Goal: Task Accomplishment & Management: Use online tool/utility

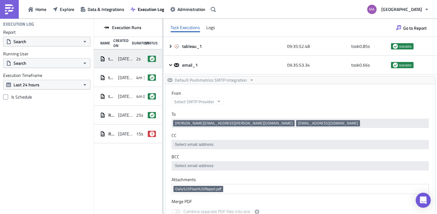
click at [33, 15] on div "Home Explore Data & Integrations Execution Log Administration" at bounding box center [109, 9] width 218 height 18
click at [33, 12] on button "Home" at bounding box center [37, 9] width 24 height 10
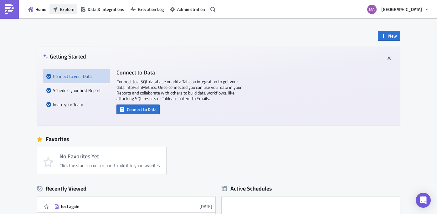
click at [63, 9] on span "Explore" at bounding box center [67, 9] width 14 height 7
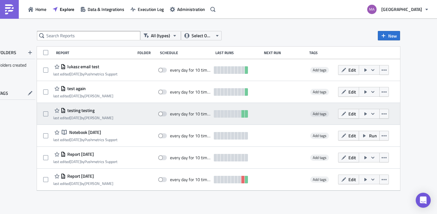
click at [260, 111] on div at bounding box center [237, 114] width 46 height 13
click at [69, 111] on span "testing testing" at bounding box center [80, 111] width 29 height 6
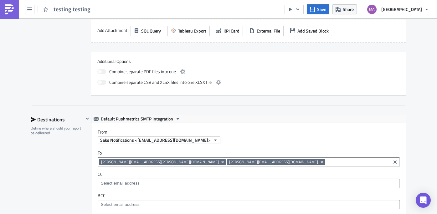
scroll to position [359, 0]
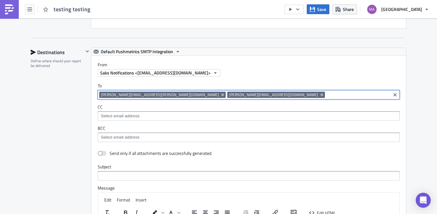
click at [327, 96] on input at bounding box center [358, 95] width 63 height 6
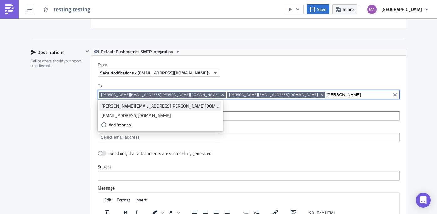
type input "marisa"
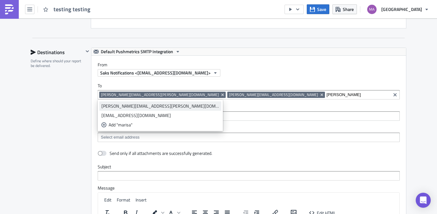
click at [144, 105] on div "[PERSON_NAME][EMAIL_ADDRESS][PERSON_NAME][DOMAIN_NAME]" at bounding box center [161, 106] width 118 height 6
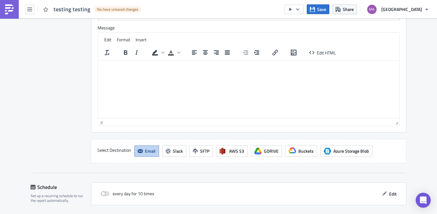
scroll to position [542, 0]
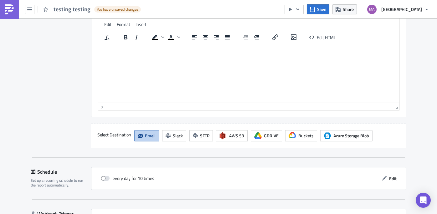
click at [107, 147] on div "Destinations Define where should your report be delivered. Default Pushmetrics …" at bounding box center [219, 11] width 376 height 294
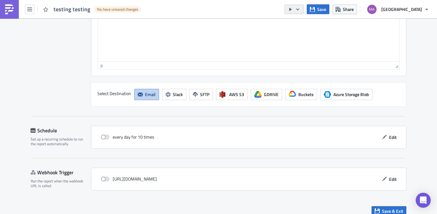
click at [293, 8] on icon "button" at bounding box center [290, 9] width 5 height 5
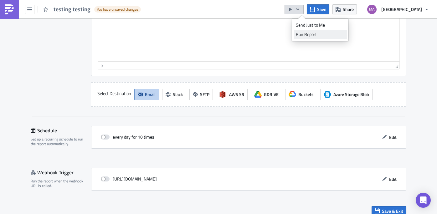
click at [306, 36] on div "Run Report" at bounding box center [320, 34] width 49 height 6
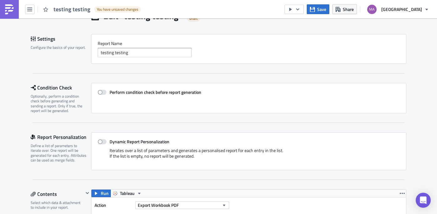
scroll to position [0, 0]
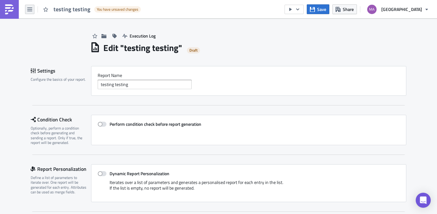
click at [28, 8] on icon "button" at bounding box center [29, 10] width 5 height 4
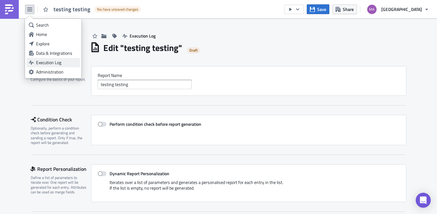
click at [41, 64] on div "Execution Log" at bounding box center [57, 63] width 42 height 6
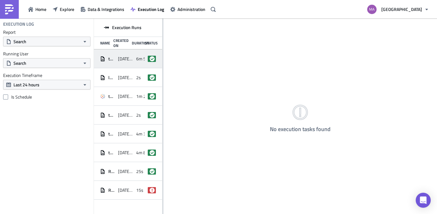
click at [126, 55] on div "[DATE] 16:22" at bounding box center [125, 58] width 15 height 11
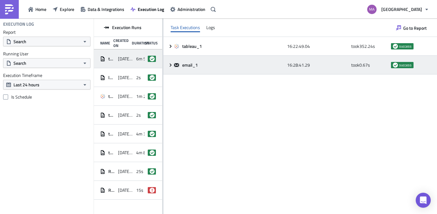
click at [170, 65] on icon at bounding box center [170, 65] width 5 height 5
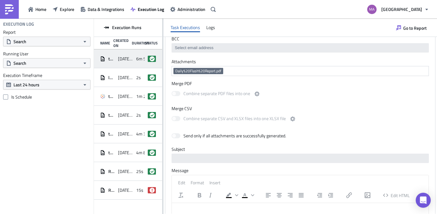
scroll to position [218, 0]
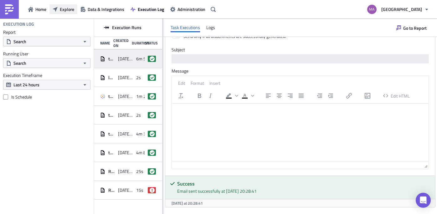
click at [55, 8] on icon "button" at bounding box center [55, 9] width 5 height 5
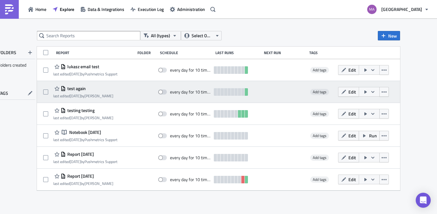
click at [79, 85] on div "test again last edited [DATE] by [PERSON_NAME] every day for 10 times Add tags …" at bounding box center [218, 92] width 363 height 22
click at [79, 87] on span "test again" at bounding box center [76, 89] width 20 height 6
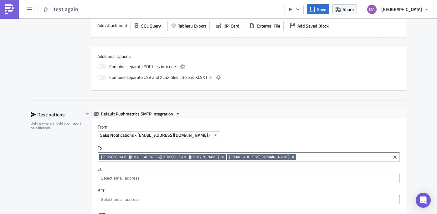
scroll to position [347, 0]
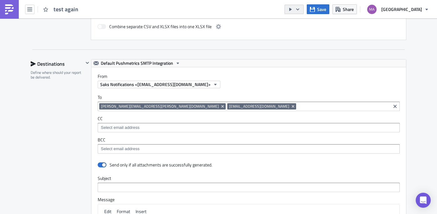
click at [301, 12] on button "button" at bounding box center [294, 9] width 19 height 9
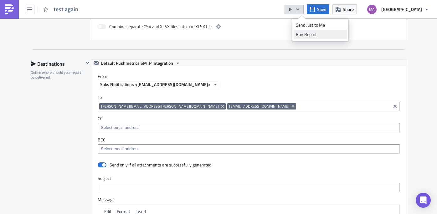
click at [297, 34] on div "Run Report" at bounding box center [320, 34] width 49 height 6
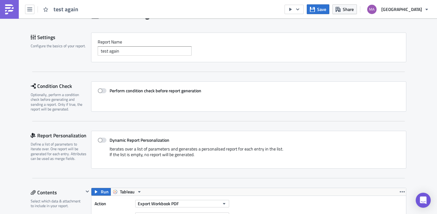
scroll to position [0, 0]
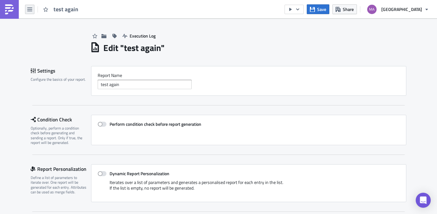
click at [32, 8] on icon "button" at bounding box center [29, 9] width 5 height 5
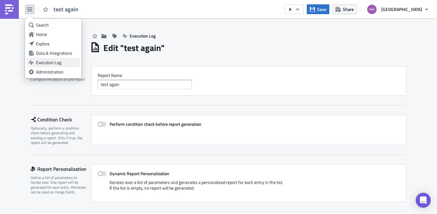
click at [41, 63] on div "Execution Log" at bounding box center [57, 63] width 42 height 6
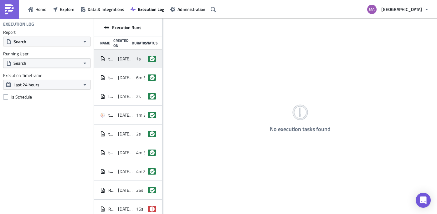
click at [117, 62] on div "test again [DATE] 16:30 1s success" at bounding box center [128, 59] width 68 height 19
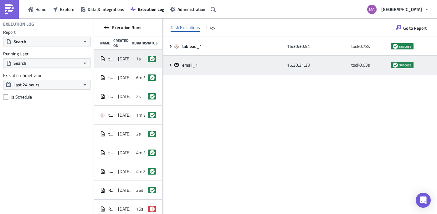
click at [177, 65] on icon at bounding box center [176, 65] width 5 height 4
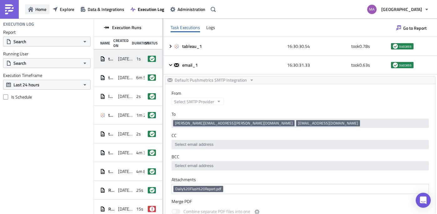
click at [40, 10] on span "Home" at bounding box center [40, 9] width 11 height 7
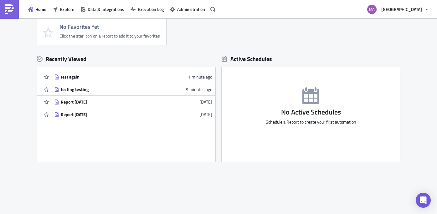
scroll to position [128, 0]
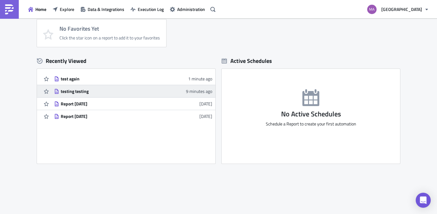
click at [129, 91] on div "testing testing" at bounding box center [116, 92] width 110 height 6
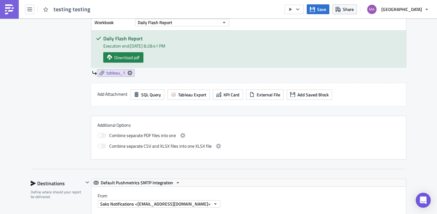
scroll to position [279, 0]
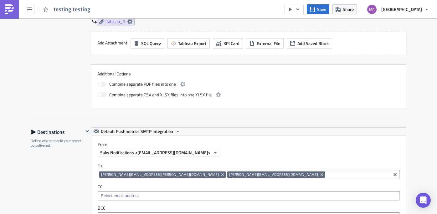
scroll to position [139, 0]
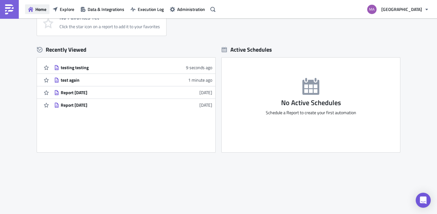
click at [45, 8] on span "Home" at bounding box center [40, 9] width 11 height 7
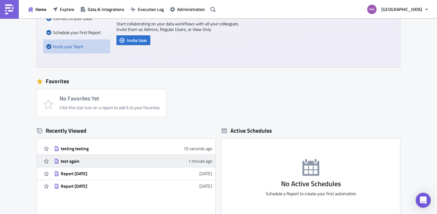
scroll to position [0, 0]
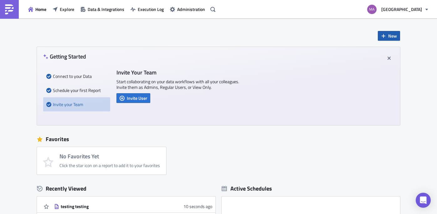
click at [386, 32] on button "New" at bounding box center [389, 36] width 22 height 10
click at [393, 51] on div "Report" at bounding box center [410, 52] width 42 height 6
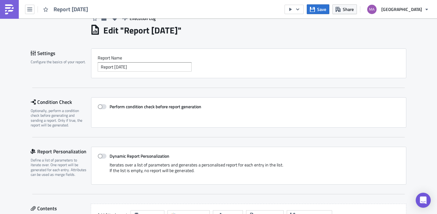
scroll to position [19, 0]
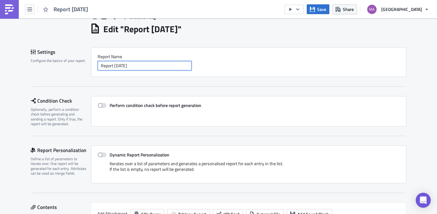
click at [136, 67] on input "Report 2025-08-17" at bounding box center [145, 65] width 94 height 9
drag, startPoint x: 145, startPoint y: 67, endPoint x: 117, endPoint y: 50, distance: 33.0
click at [117, 50] on div "Report Nam﻿e Report 2025-08-17" at bounding box center [249, 62] width 316 height 30
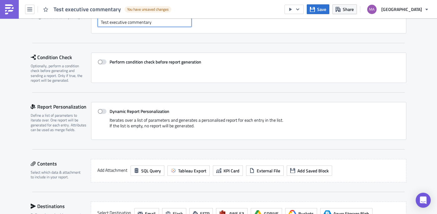
scroll to position [155, 0]
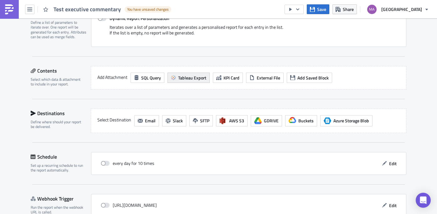
type input "Test executive commentary"
click at [188, 81] on span "Tableau Export" at bounding box center [192, 78] width 28 height 7
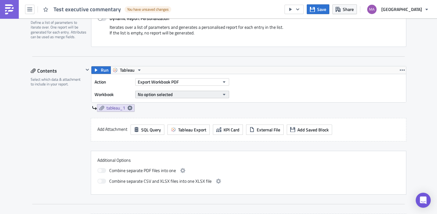
click at [162, 94] on span "No option selected" at bounding box center [155, 94] width 35 height 7
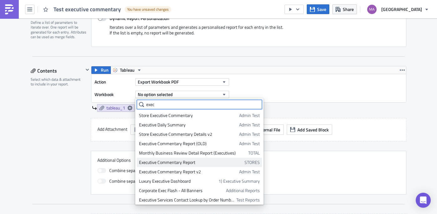
type input "exec"
click at [167, 160] on div "Executive Commentary Report" at bounding box center [190, 162] width 103 height 6
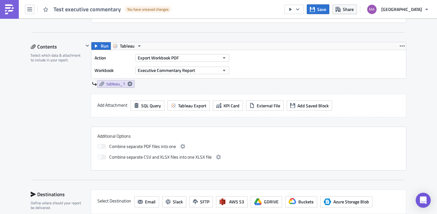
scroll to position [180, 0]
click at [185, 59] on button "Export Workbook PDF" at bounding box center [182, 58] width 94 height 8
click at [244, 89] on div "Run Tableau Action Export Workbook PDF Workbook Executive Commentary Report tab…" at bounding box center [245, 68] width 323 height 52
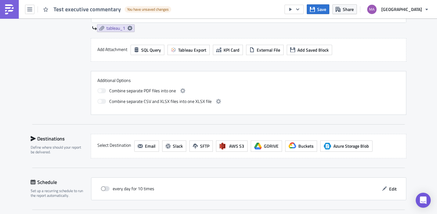
scroll to position [249, 0]
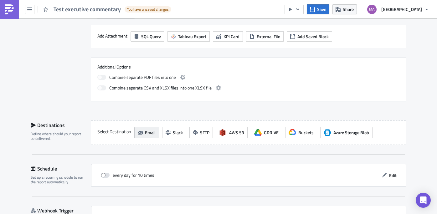
click at [150, 136] on span "Email" at bounding box center [150, 132] width 11 height 7
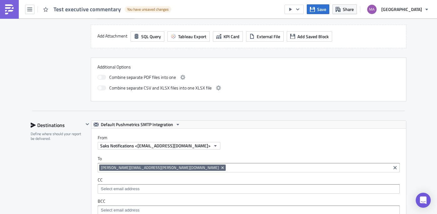
scroll to position [0, 0]
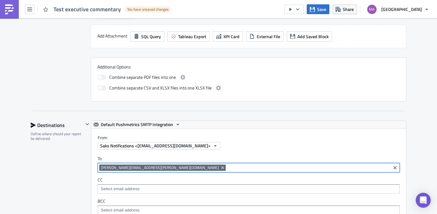
click at [227, 170] on input at bounding box center [308, 168] width 162 height 6
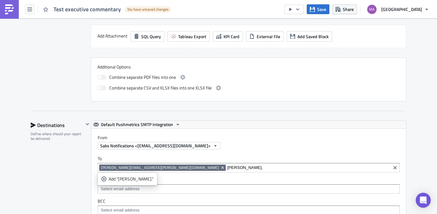
drag, startPoint x: 185, startPoint y: 164, endPoint x: 156, endPoint y: 167, distance: 28.7
click at [148, 167] on div "marisa.quin@saks.com bobby." at bounding box center [249, 167] width 302 height 9
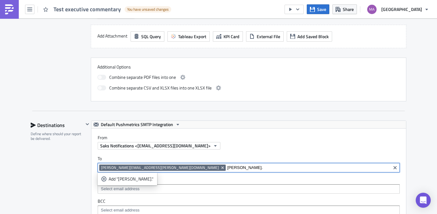
drag, startPoint x: 161, startPoint y: 168, endPoint x: 145, endPoint y: 168, distance: 15.7
click at [145, 168] on div "marisa.quin@saks.com bobby." at bounding box center [244, 169] width 290 height 8
paste input "qin@saks.com"
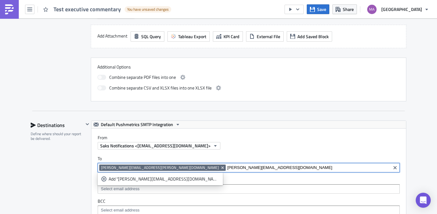
type input "bobby.qin@saks.com"
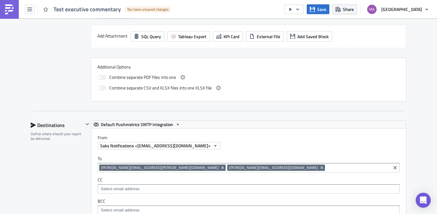
click at [197, 143] on div "Saks Notifications <[EMAIL_ADDRESS][DOMAIN_NAME]>" at bounding box center [252, 146] width 309 height 8
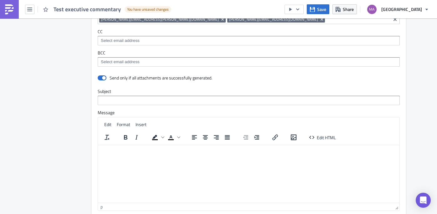
scroll to position [405, 0]
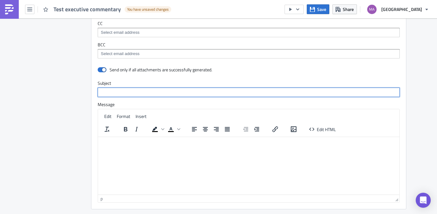
click at [131, 91] on input "text" at bounding box center [249, 92] width 302 height 9
type input "Test - Executive Commentary"
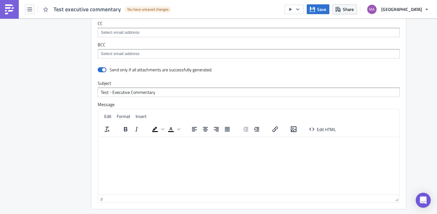
click at [148, 147] on html at bounding box center [249, 142] width 302 height 10
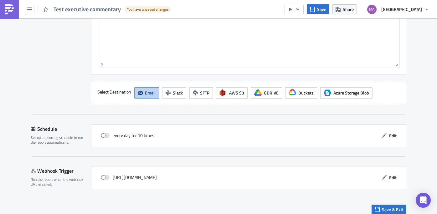
scroll to position [547, 0]
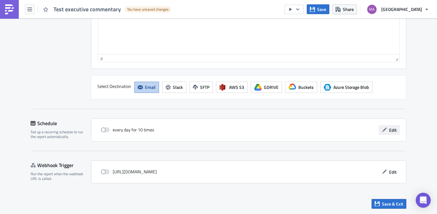
click at [395, 133] on button "Edit" at bounding box center [389, 130] width 21 height 10
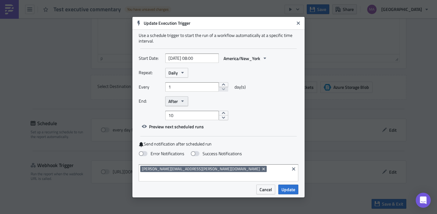
click at [183, 106] on button "After" at bounding box center [176, 102] width 23 height 10
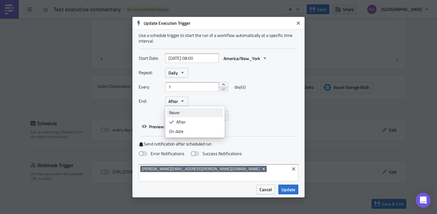
click at [189, 116] on div "Never" at bounding box center [195, 113] width 52 height 6
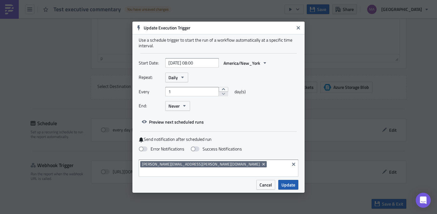
click at [296, 184] on button "Update" at bounding box center [289, 185] width 20 height 10
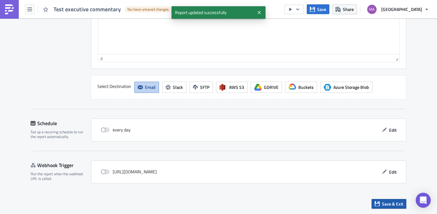
click at [382, 204] on span "Save & Exit" at bounding box center [392, 204] width 21 height 7
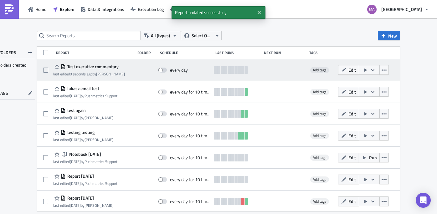
click at [368, 70] on icon "button" at bounding box center [365, 70] width 5 height 5
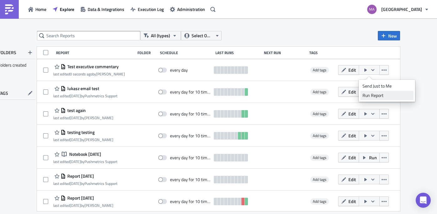
click at [367, 94] on div "Run Report" at bounding box center [387, 95] width 49 height 6
